Goal: Task Accomplishment & Management: Manage account settings

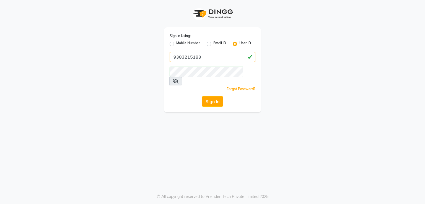
click at [203, 59] on input "9383215183" at bounding box center [213, 57] width 86 height 11
type input "9"
type input "R"
type input "[PERSON_NAME]"
click at [298, 92] on div "Sign In Using: Mobile Number Email ID User ID [PERSON_NAME] Remember me Forgot …" at bounding box center [213, 56] width 316 height 112
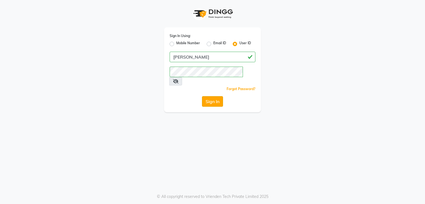
click at [217, 97] on button "Sign In" at bounding box center [212, 101] width 21 height 11
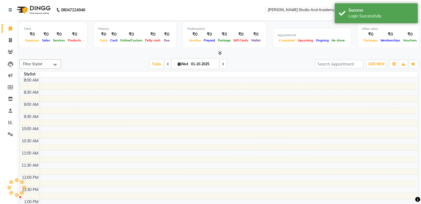
select select "en"
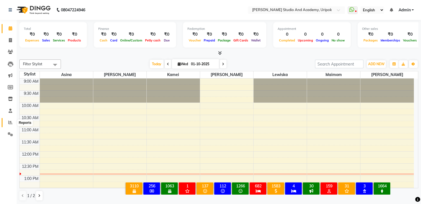
click at [10, 122] on icon at bounding box center [10, 122] width 4 height 4
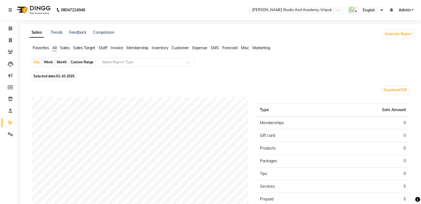
click at [103, 49] on span "Staff" at bounding box center [103, 47] width 9 height 5
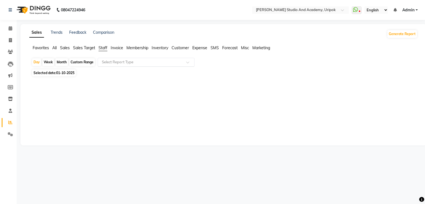
click at [177, 64] on input "text" at bounding box center [141, 63] width 80 height 6
click at [59, 65] on div "Month" at bounding box center [61, 62] width 13 height 8
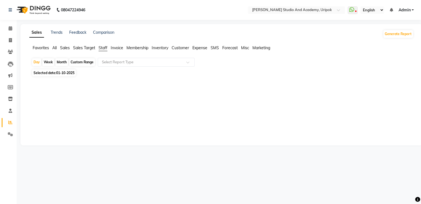
select select "10"
select select "2025"
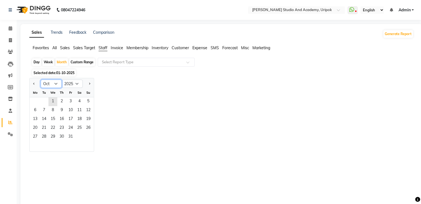
click at [56, 85] on select "Jan Feb Mar Apr May Jun [DATE] Aug Sep Oct Nov Dec" at bounding box center [51, 84] width 21 height 8
click at [115, 89] on div "Jan Feb Mar Apr May Jun [DATE] Aug Sep Oct Nov [DATE] 2016 2017 2018 2019 2020 …" at bounding box center [221, 115] width 384 height 74
click at [55, 83] on select "Jan Feb Mar Apr May Jun [DATE] Aug Sep Oct Nov Dec" at bounding box center [51, 84] width 21 height 8
select select "9"
click at [41, 80] on select "Jan Feb Mar Apr May Jun [DATE] Aug Sep Oct Nov Dec" at bounding box center [51, 84] width 21 height 8
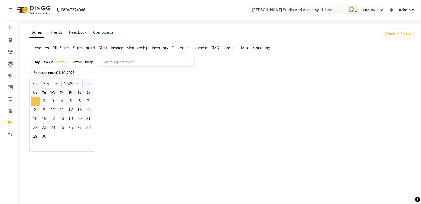
click at [34, 100] on span "1" at bounding box center [35, 102] width 9 height 9
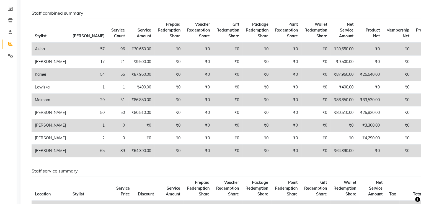
scroll to position [77, 0]
